Goal: Task Accomplishment & Management: Use online tool/utility

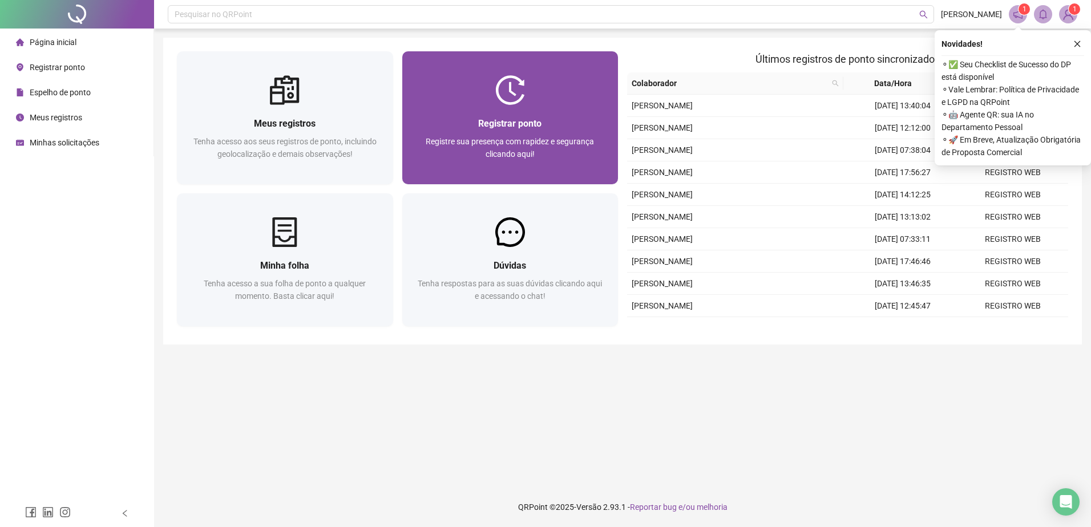
click at [512, 119] on span "Registrar ponto" at bounding box center [509, 123] width 63 height 11
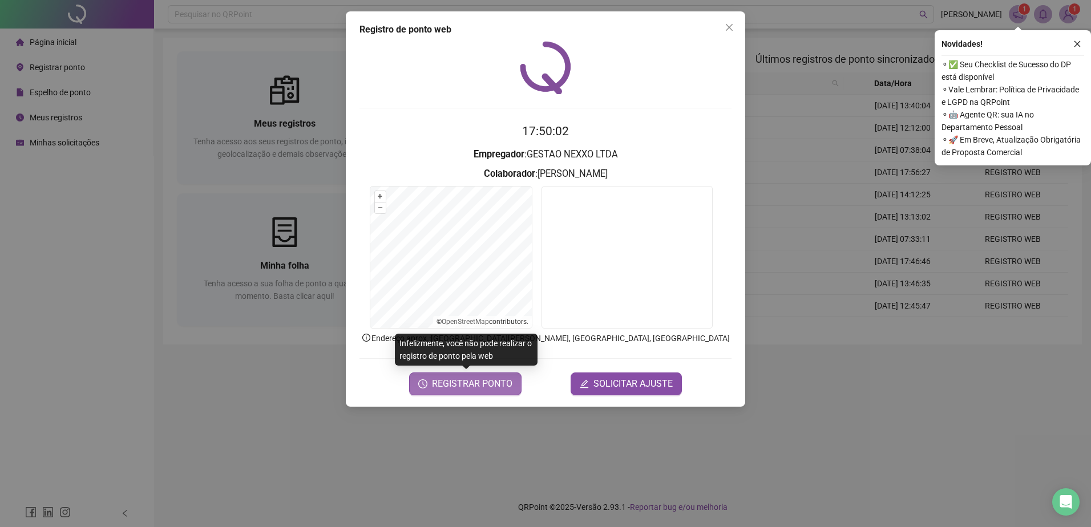
click at [455, 389] on span "REGISTRAR PONTO" at bounding box center [472, 384] width 80 height 14
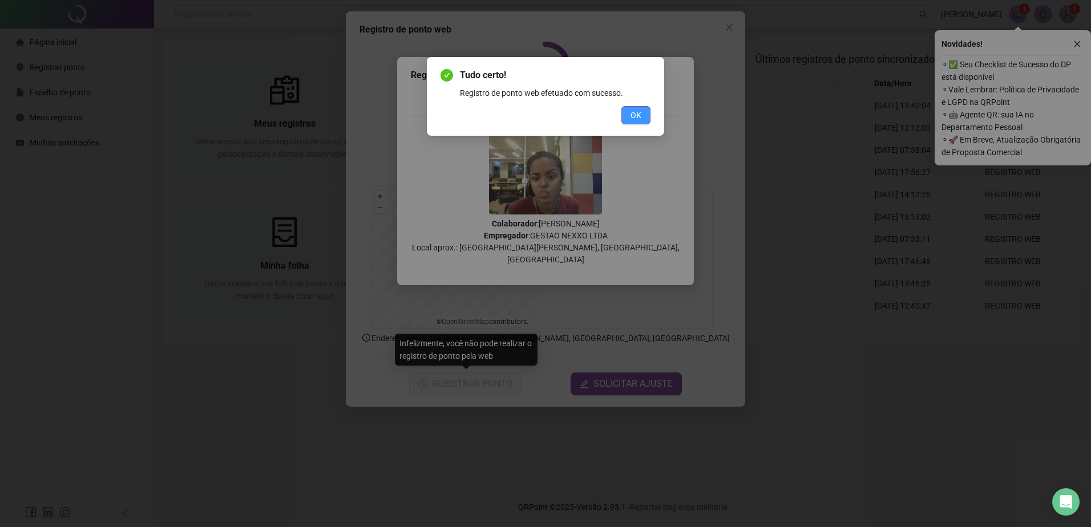
click at [635, 117] on span "OK" at bounding box center [635, 115] width 11 height 13
